Goal: Task Accomplishment & Management: Use online tool/utility

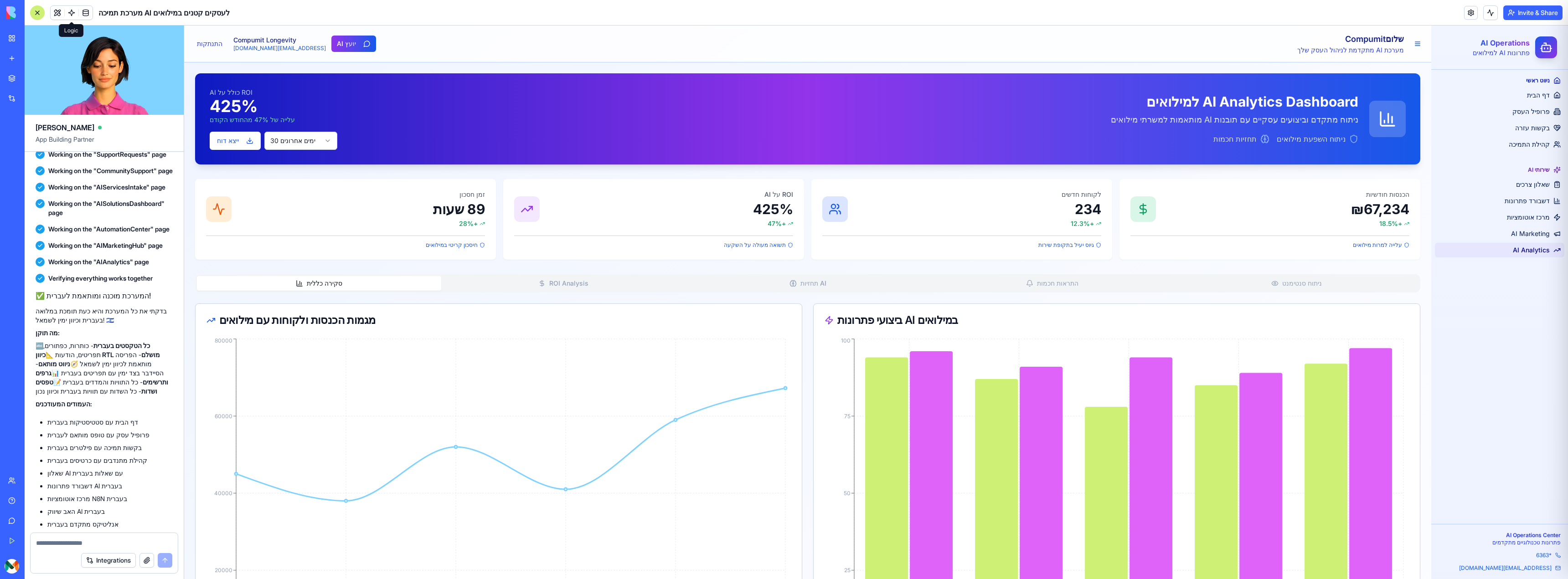
click at [60, 13] on span at bounding box center [72, 13] width 26 height 26
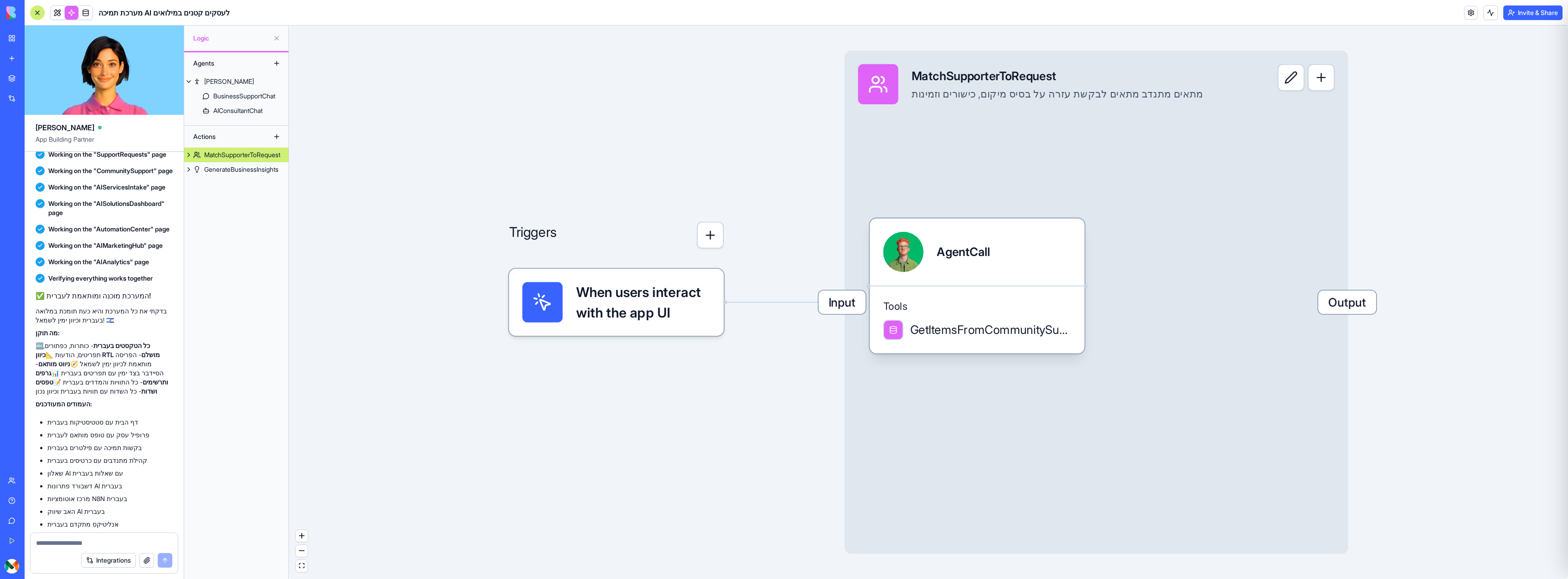
click at [33, 38] on div "My Workspace" at bounding box center [27, 38] width 12 height 9
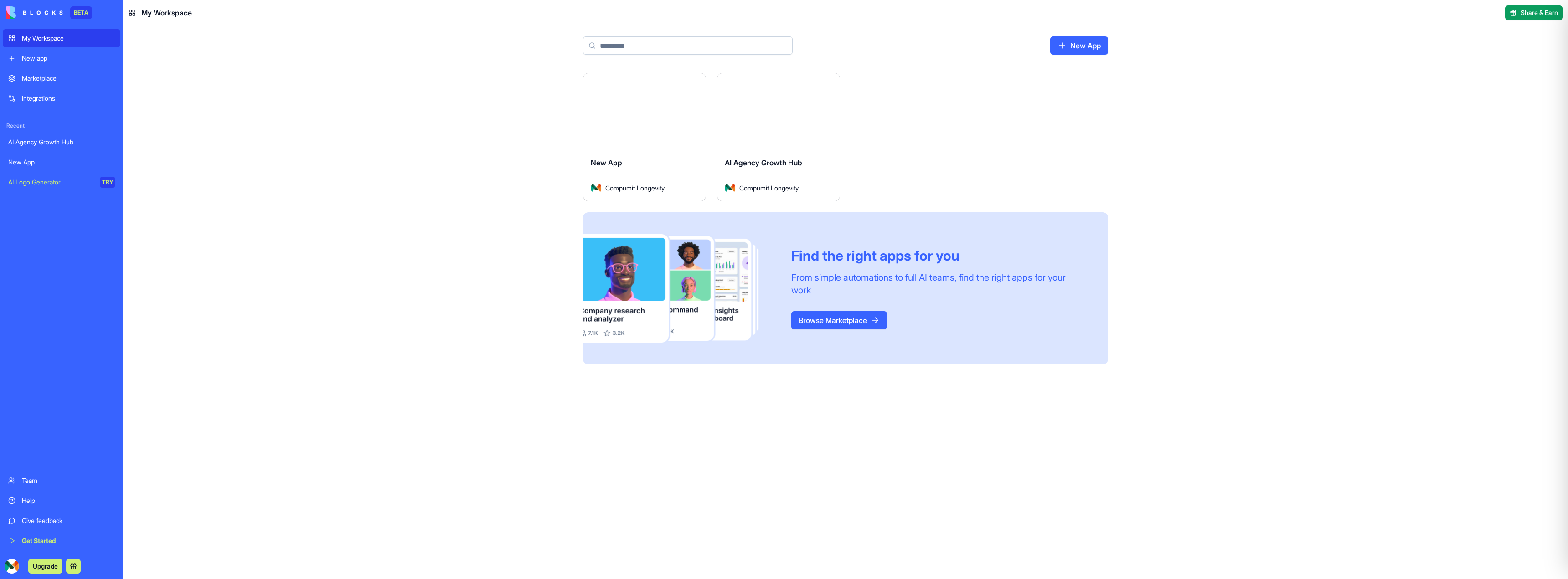
click at [651, 112] on button "Launch" at bounding box center [645, 111] width 68 height 18
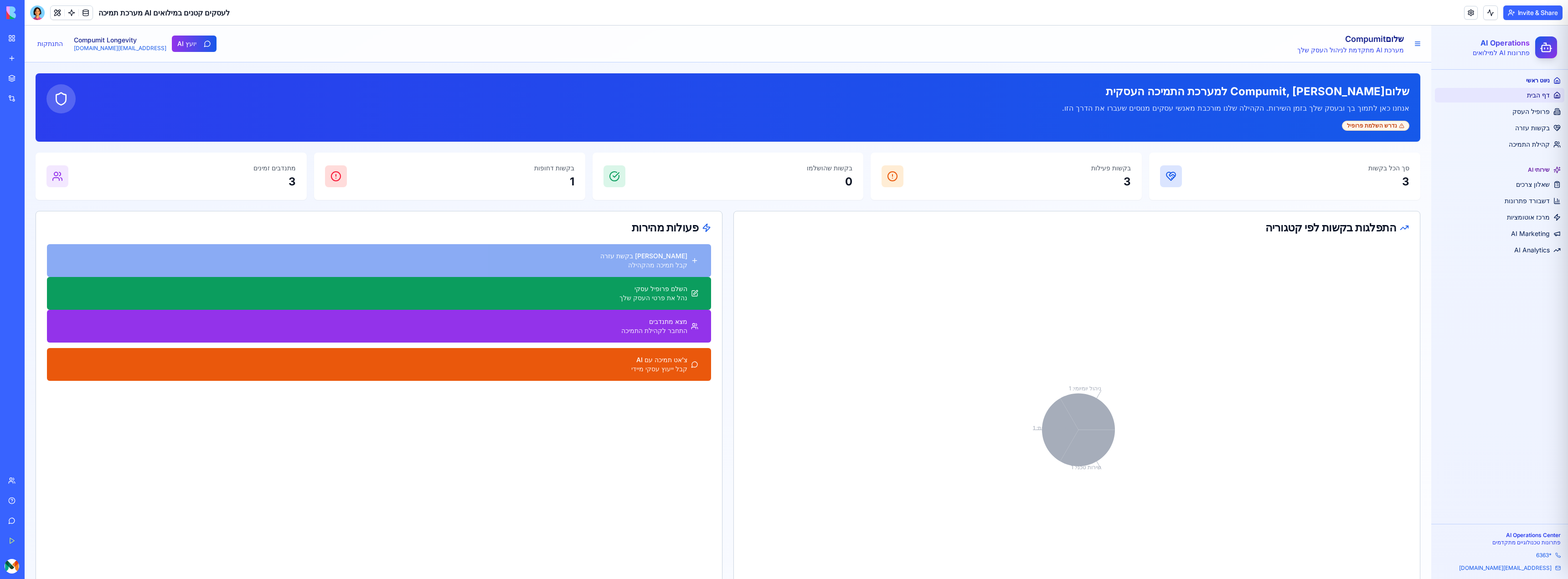
click at [1524, 17] on button "Invite & Share" at bounding box center [1533, 13] width 59 height 15
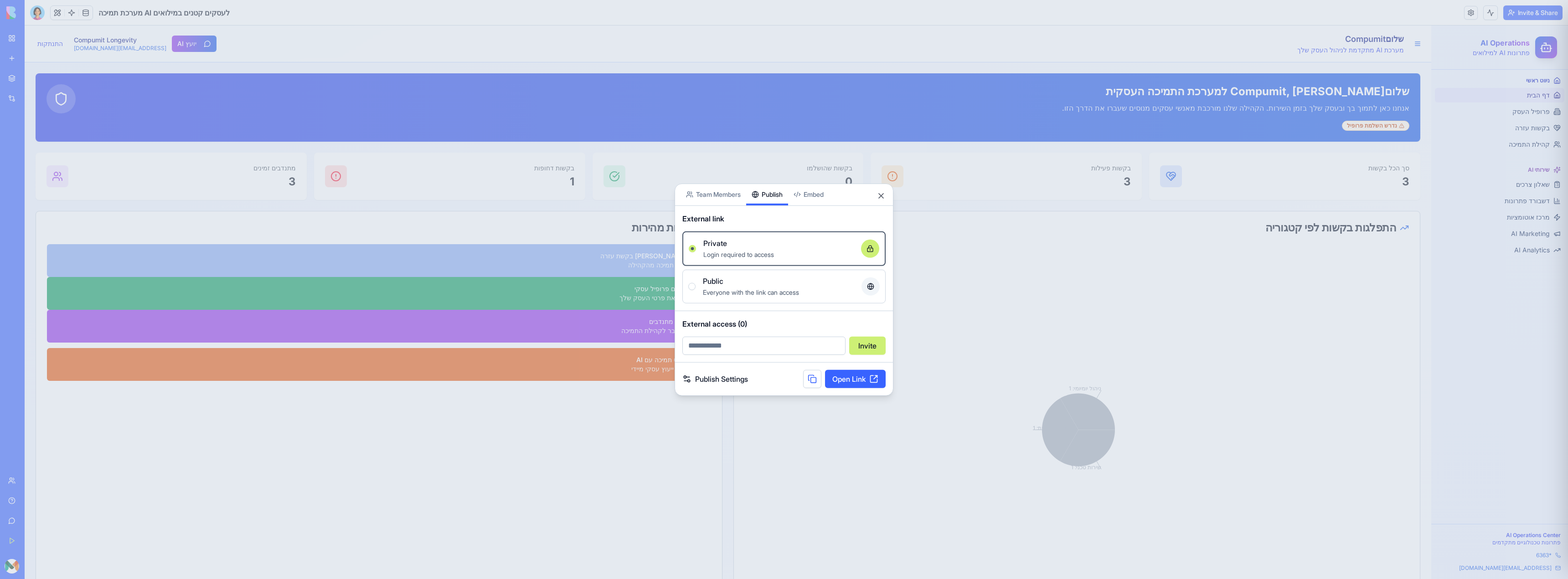
click at [777, 201] on button "Publish" at bounding box center [767, 194] width 42 height 21
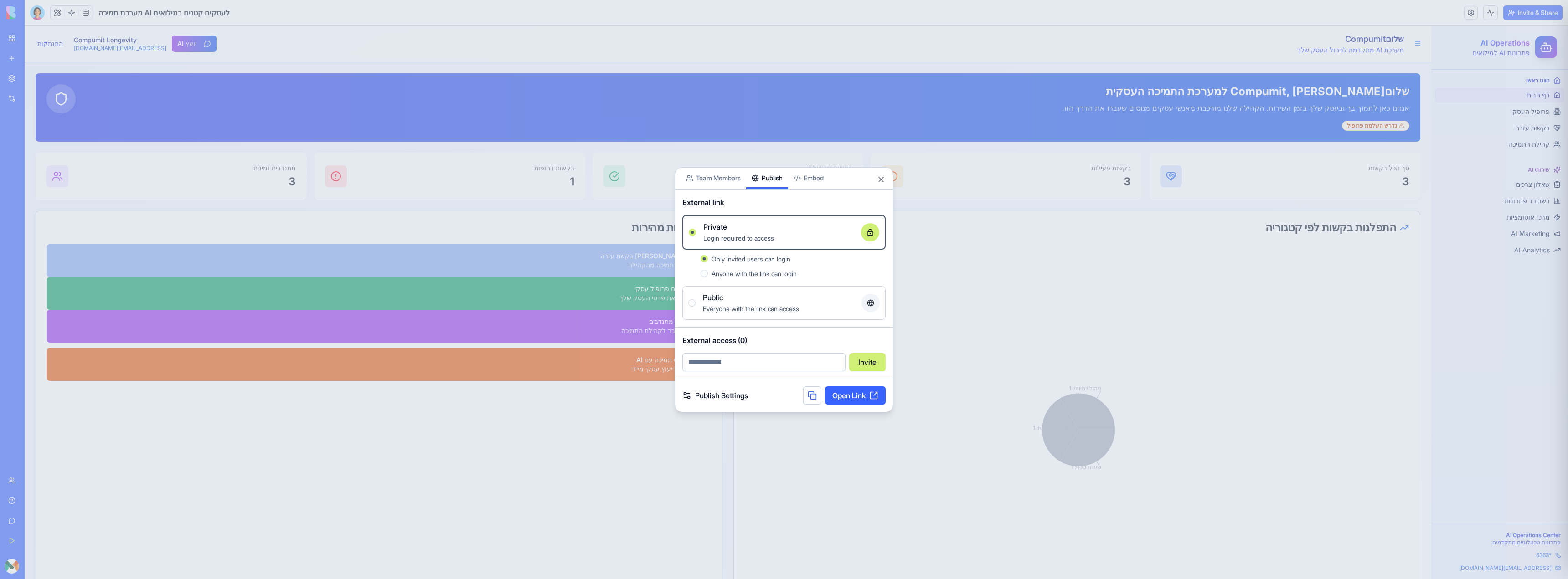
click at [862, 397] on link "Open Link" at bounding box center [855, 395] width 61 height 18
click at [881, 175] on button "Close" at bounding box center [881, 179] width 9 height 9
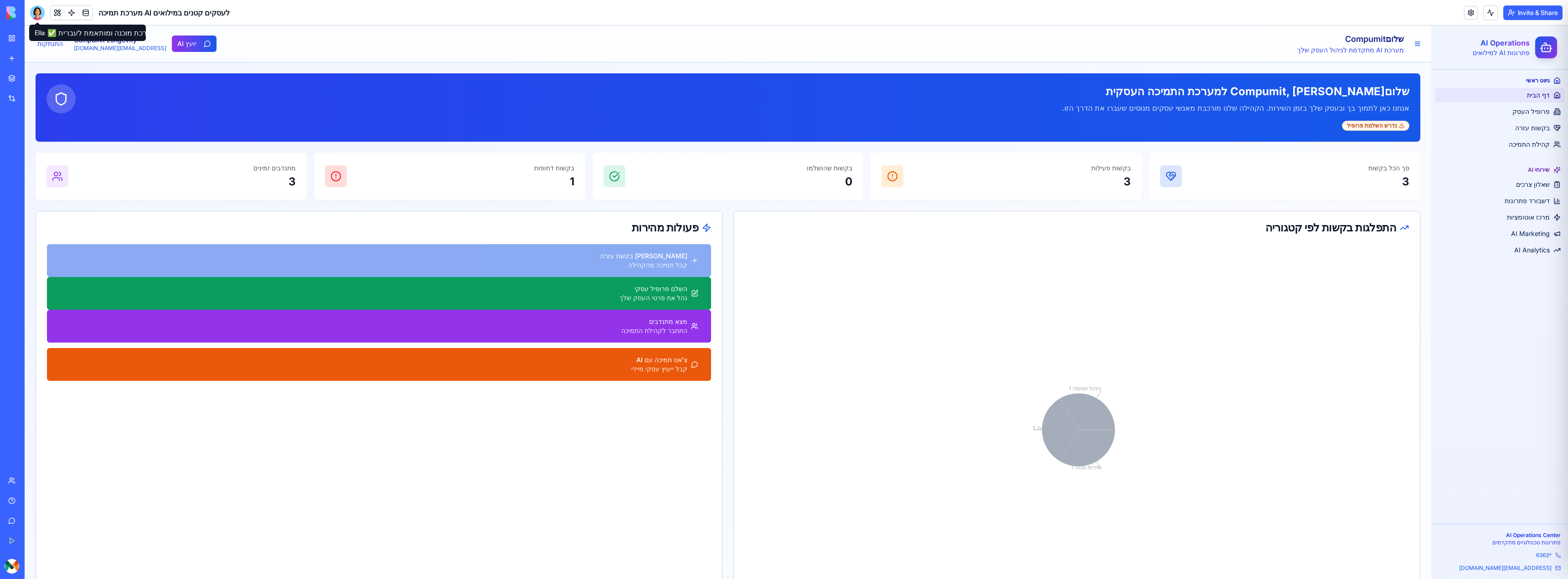
click at [37, 13] on div at bounding box center [37, 13] width 15 height 15
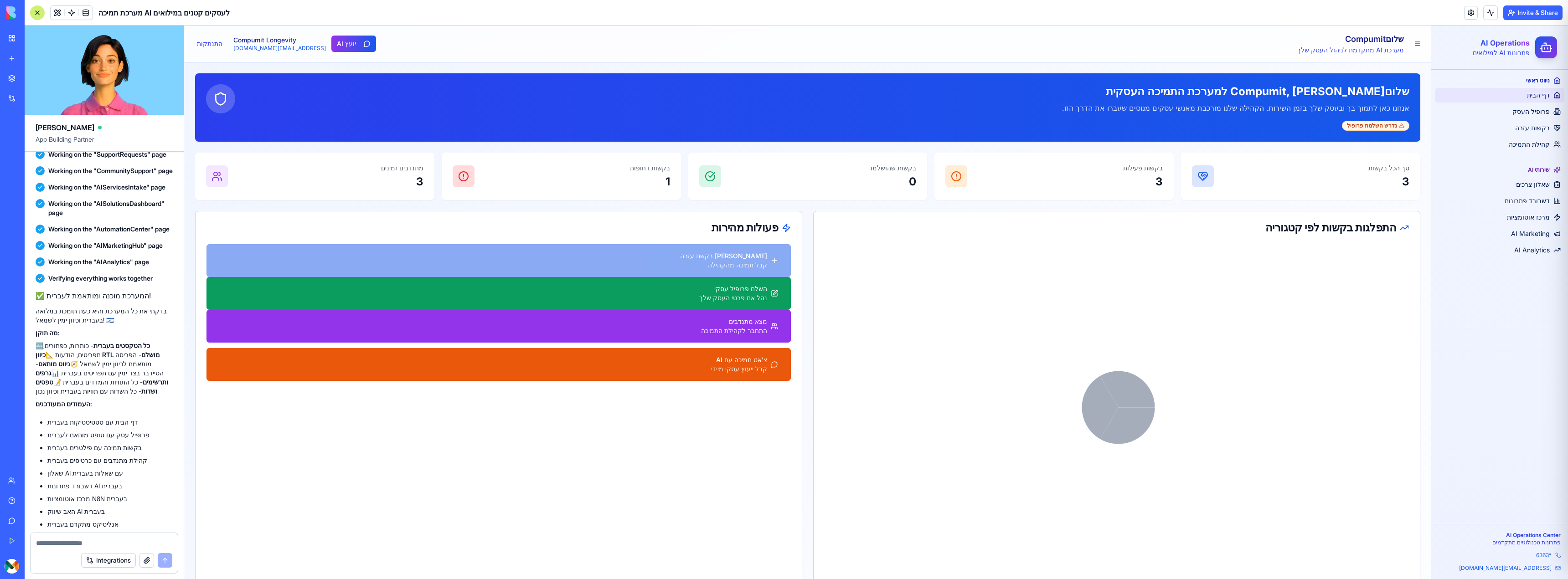
click at [75, 543] on textarea at bounding box center [104, 543] width 136 height 9
type textarea "**********"
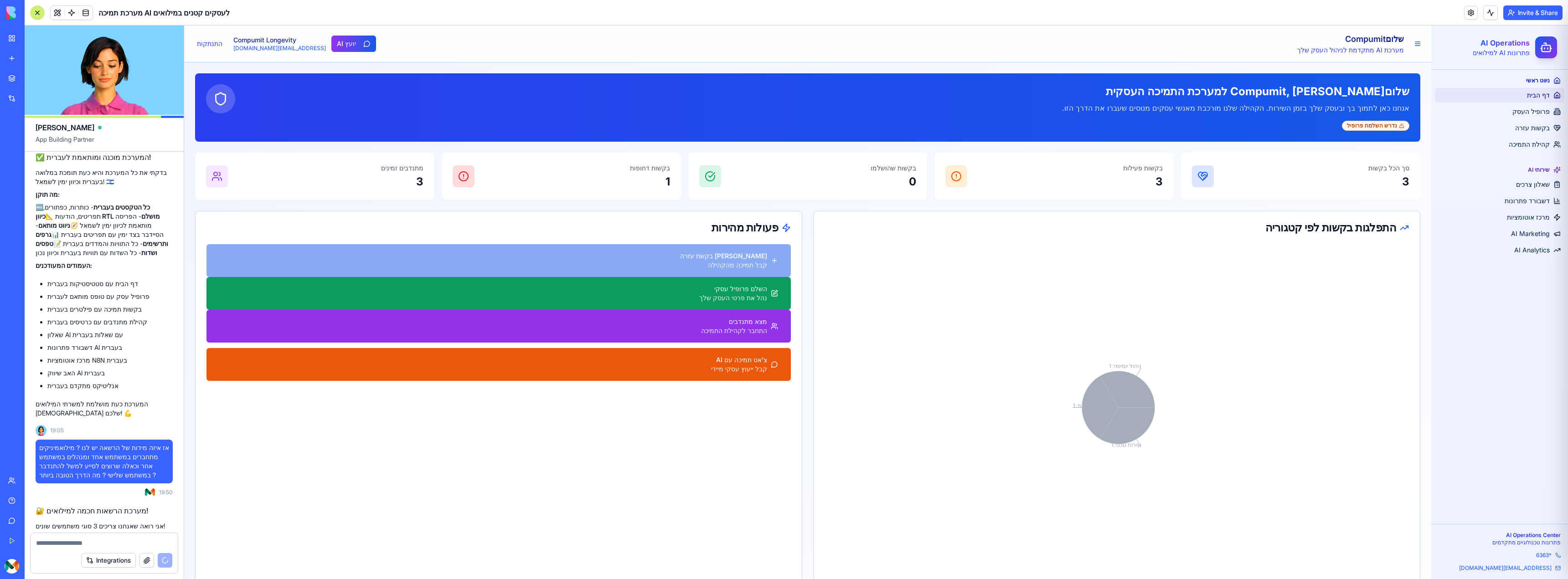
scroll to position [2202, 0]
